Goal: Task Accomplishment & Management: Manage account settings

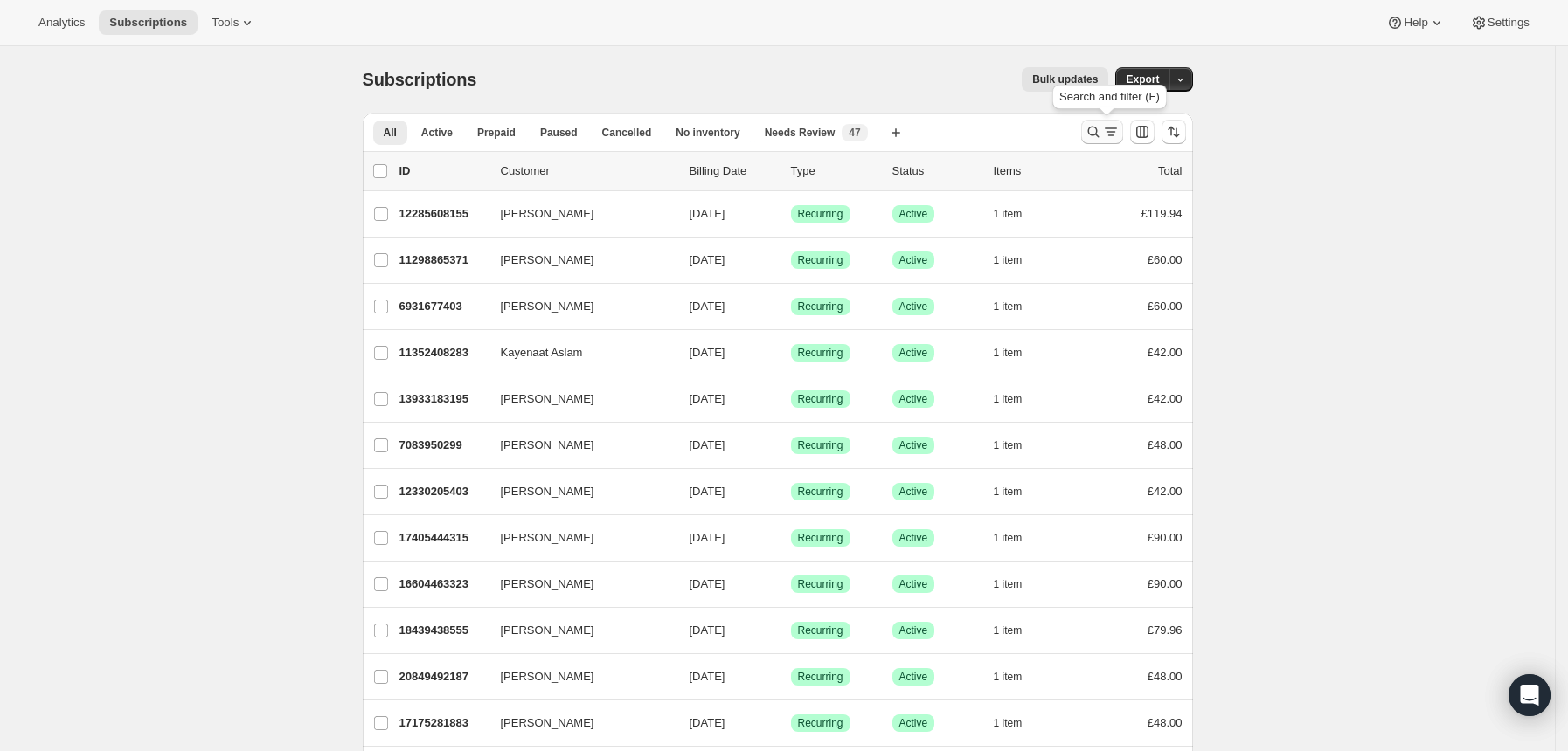
click at [1099, 129] on icon "Search and filter results" at bounding box center [1093, 132] width 11 height 11
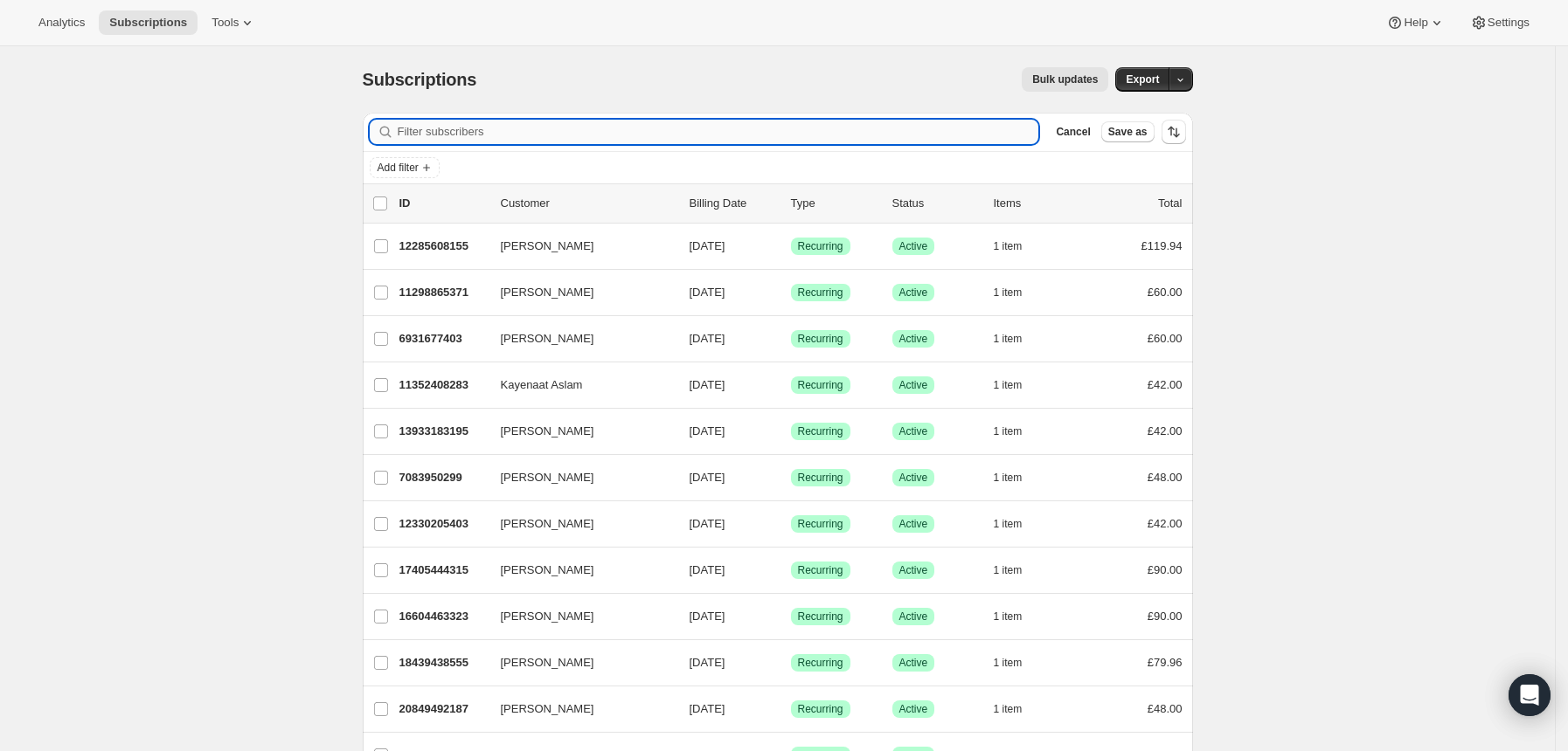
click at [963, 130] on input "Filter subscribers" at bounding box center [719, 132] width 642 height 25
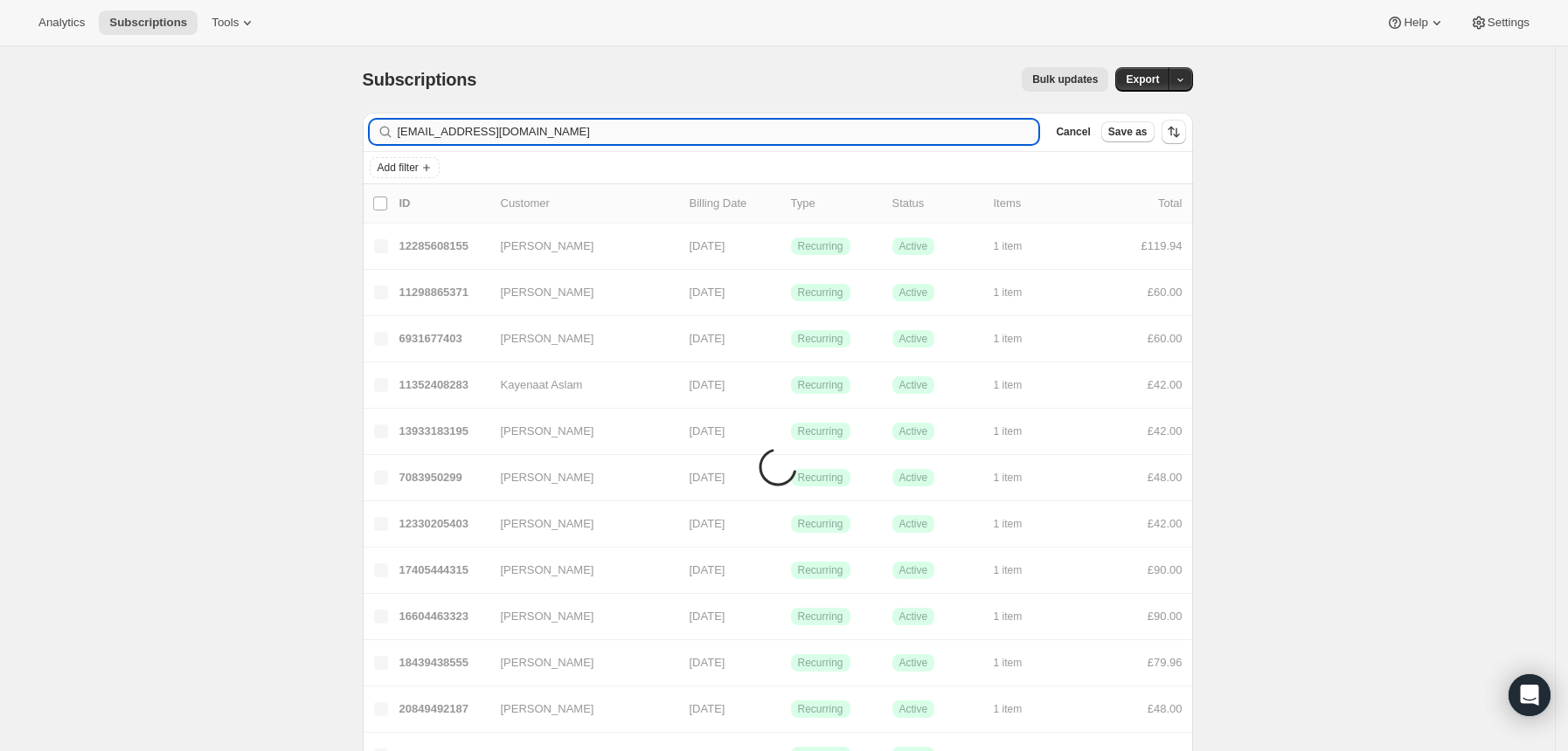
type input "[EMAIL_ADDRESS][DOMAIN_NAME]"
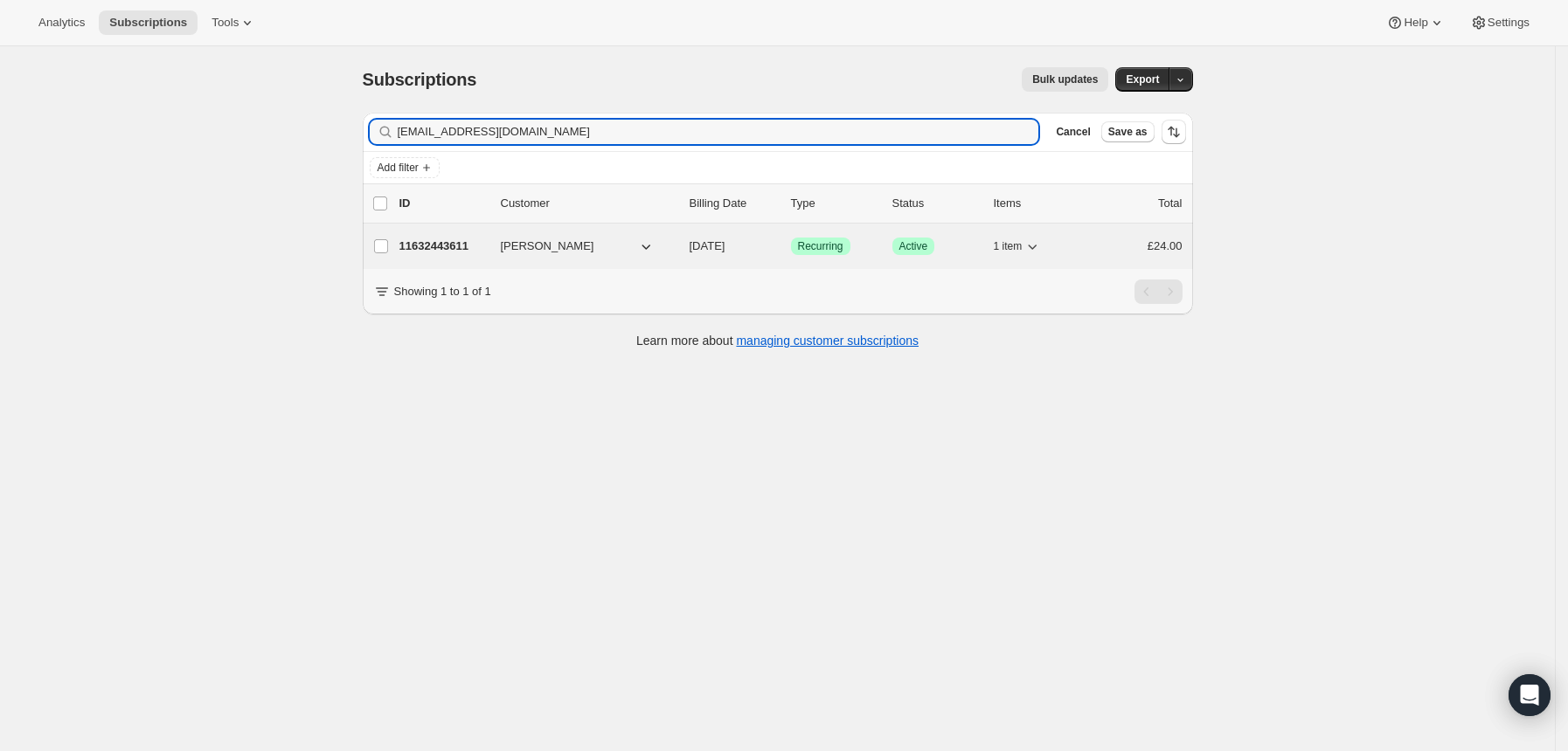
click at [889, 237] on div "11632443611 [PERSON_NAME] [DATE] Success Recurring Success Active 1 item £24.00" at bounding box center [791, 247] width 783 height 25
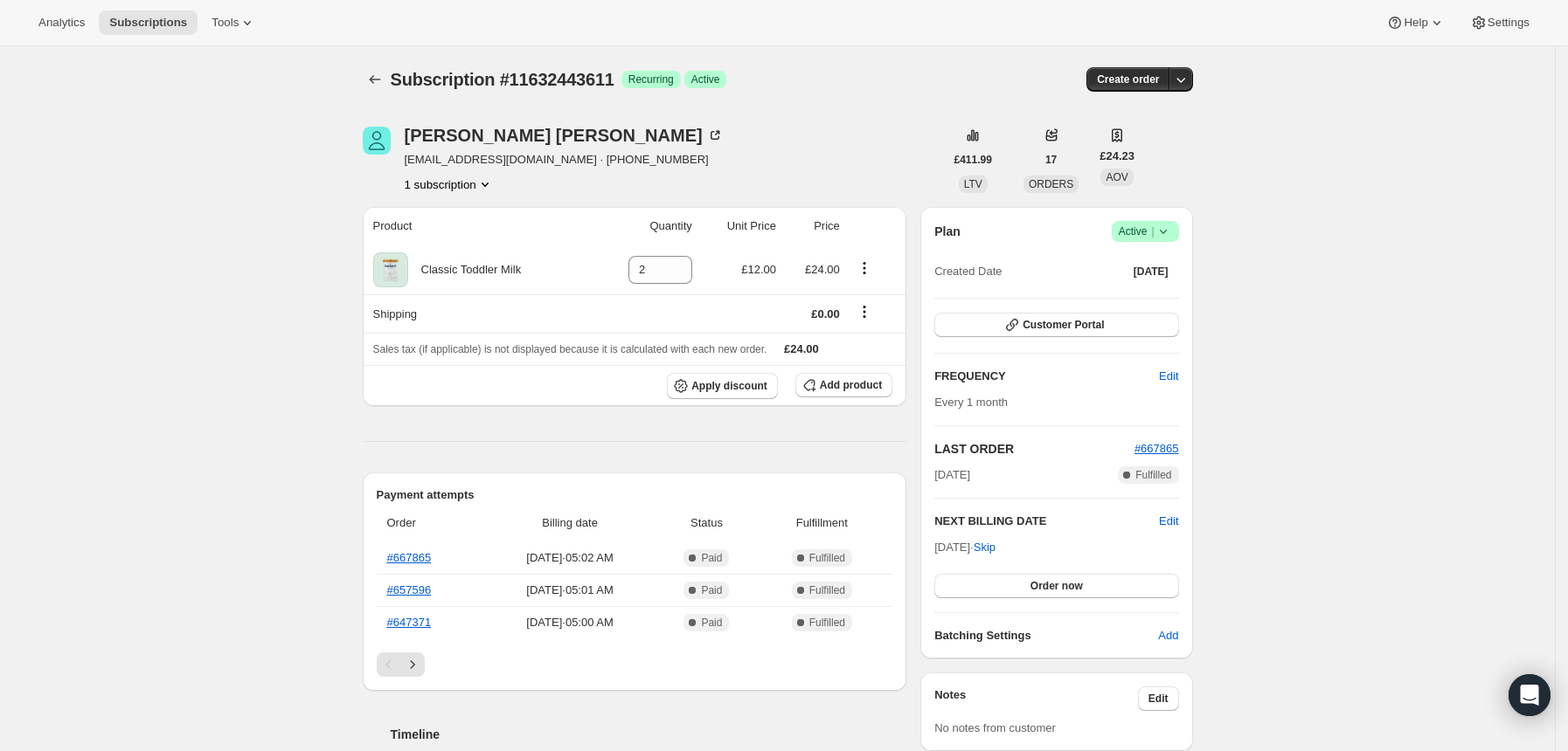
click at [1179, 231] on span "Success Active |" at bounding box center [1145, 231] width 68 height 21
click at [1110, 304] on span "Cancel subscription" at bounding box center [1152, 296] width 99 height 17
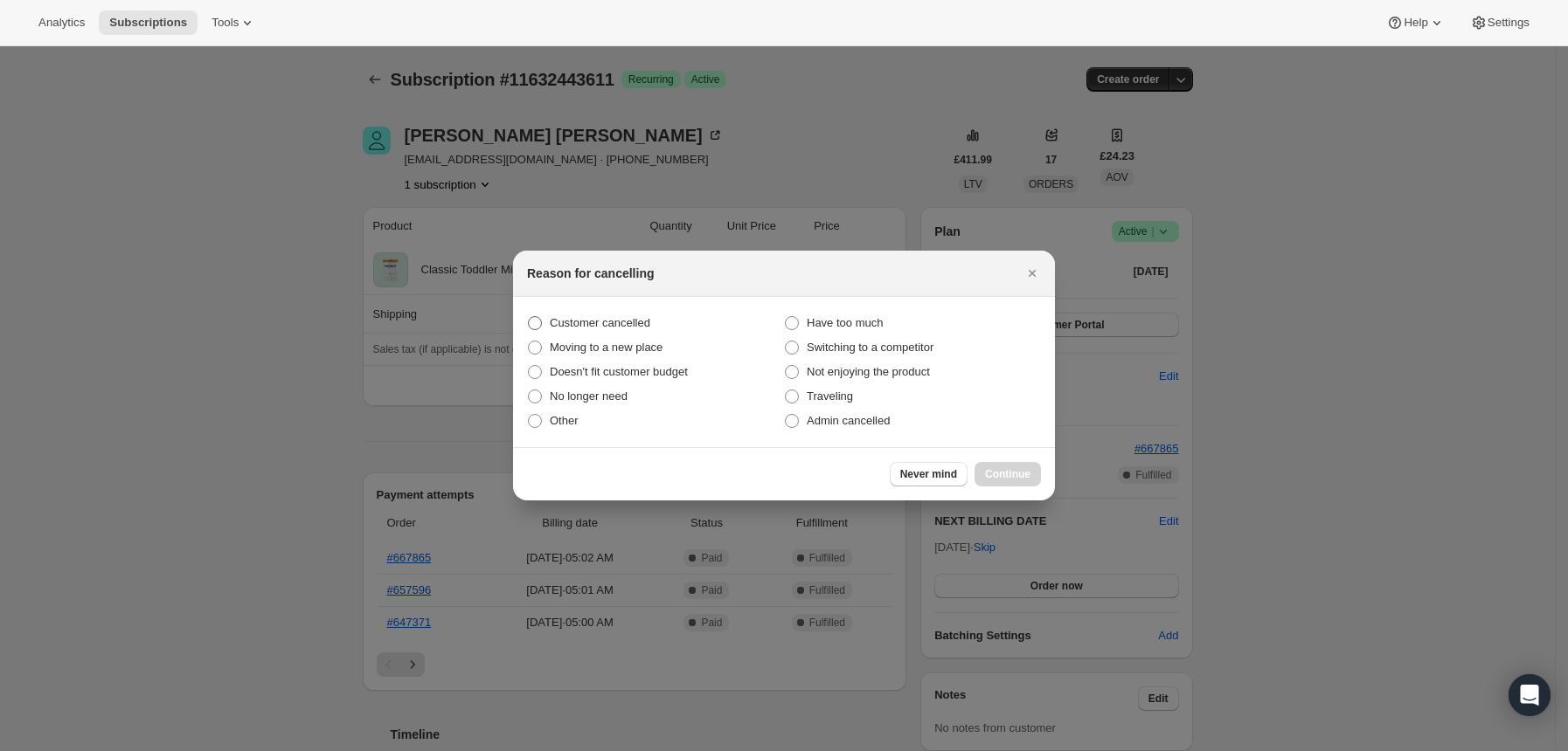
click at [623, 316] on span "Customer cancelled" at bounding box center [600, 323] width 101 height 13
click at [528, 316] on input "Customer cancelled" at bounding box center [527, 316] width 1 height 1
radio input "true"
click at [1017, 470] on span "Continue" at bounding box center [1008, 474] width 46 height 14
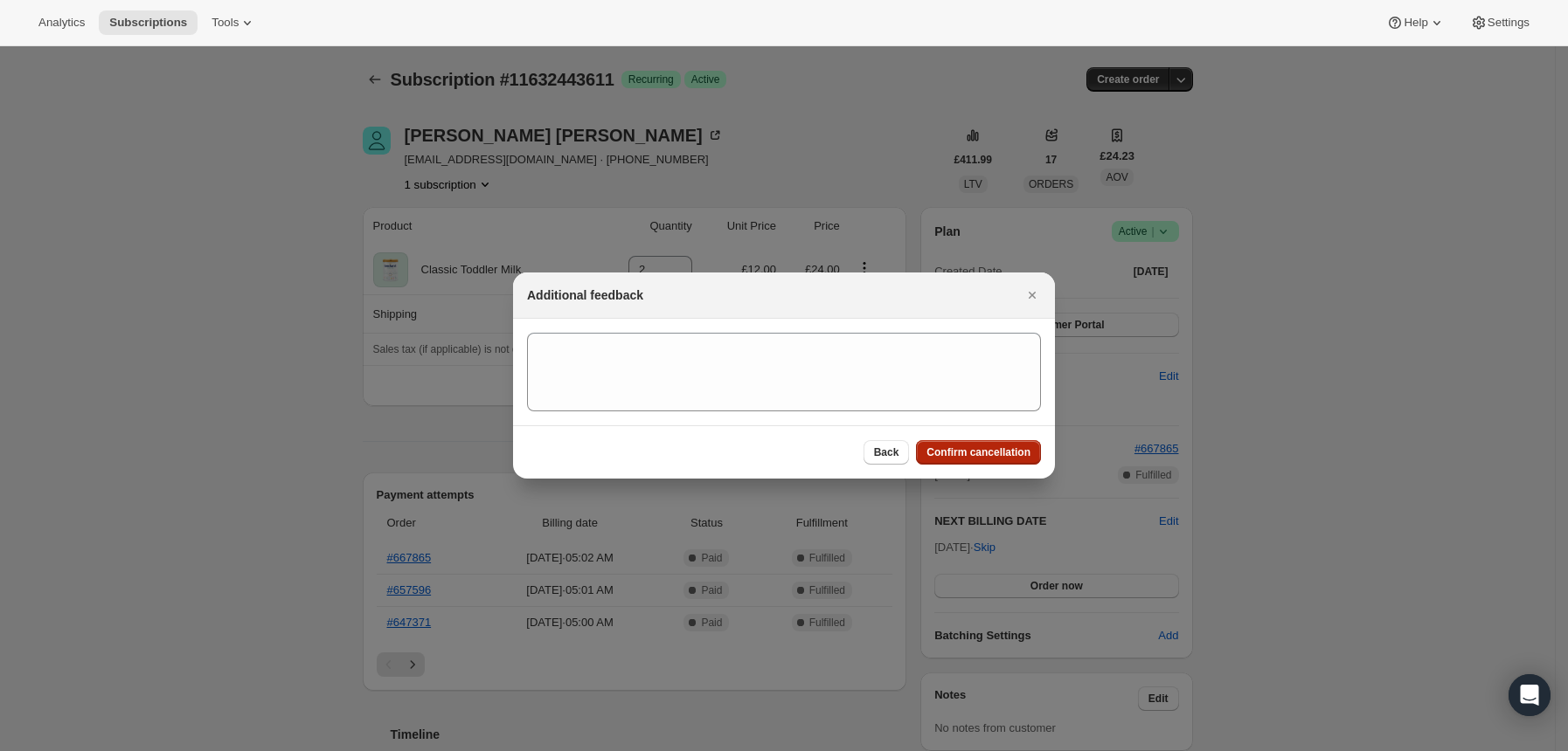
click at [953, 448] on span "Confirm cancellation" at bounding box center [978, 452] width 104 height 14
